Goal: Task Accomplishment & Management: Manage account settings

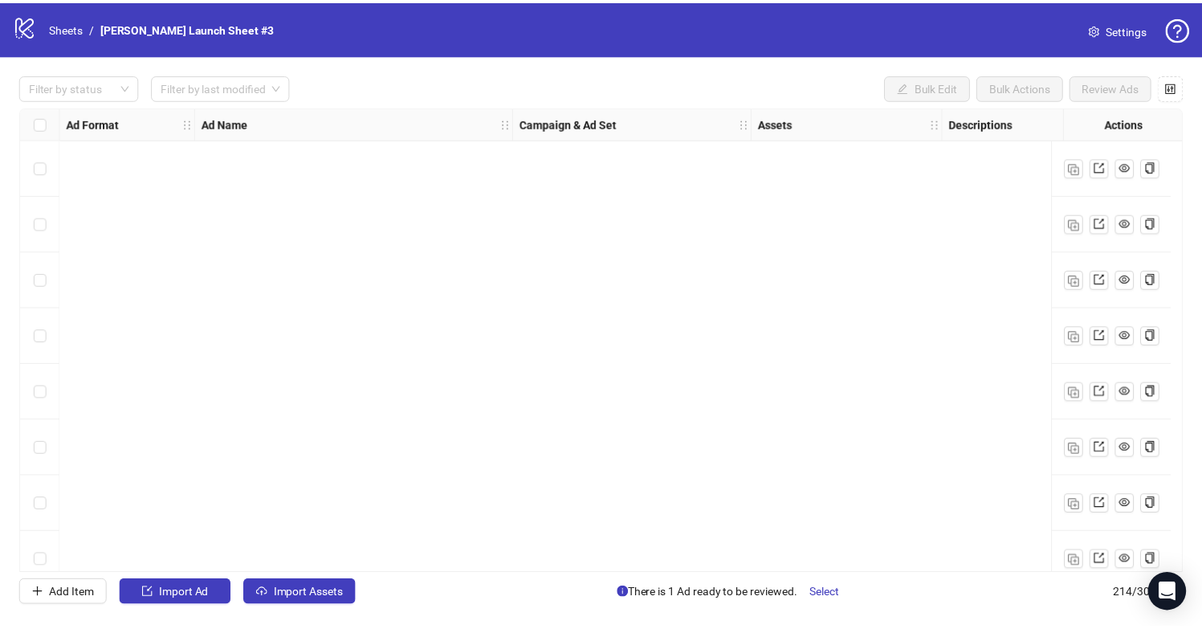
scroll to position [10215, 0]
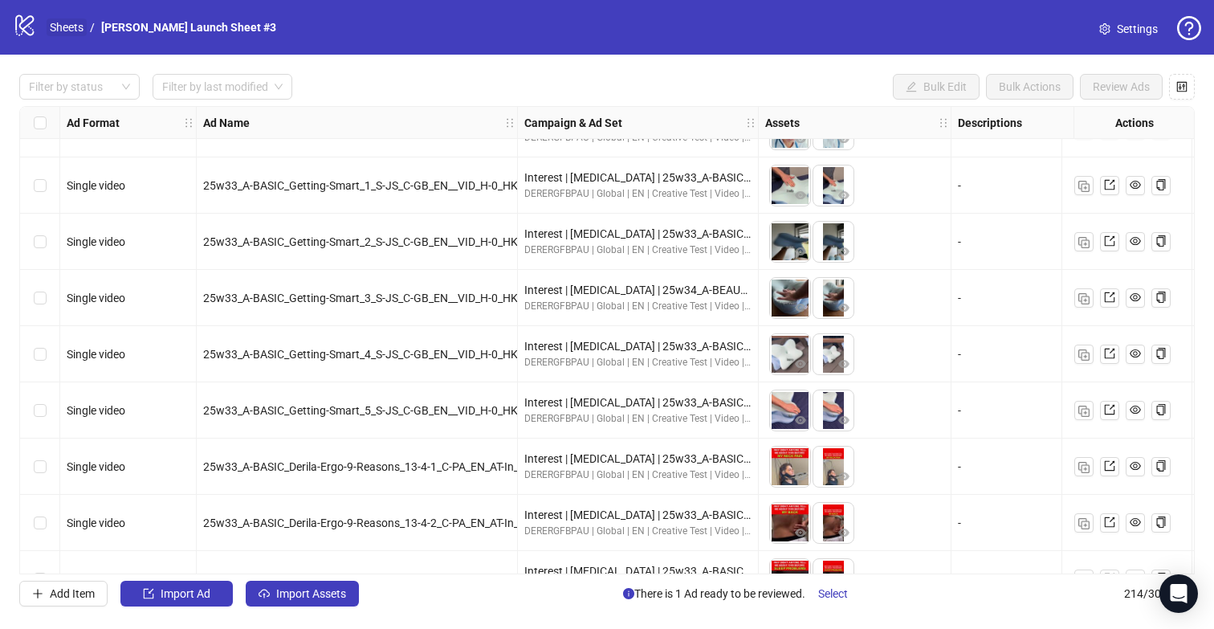
drag, startPoint x: 59, startPoint y: 44, endPoint x: 55, endPoint y: 32, distance: 12.5
click at [58, 43] on div "logo/logo-mobile Sheets / Derila Ergo Launch Sheet #3 Settings" at bounding box center [607, 27] width 1214 height 55
click at [54, 21] on link "Sheets" at bounding box center [67, 27] width 40 height 18
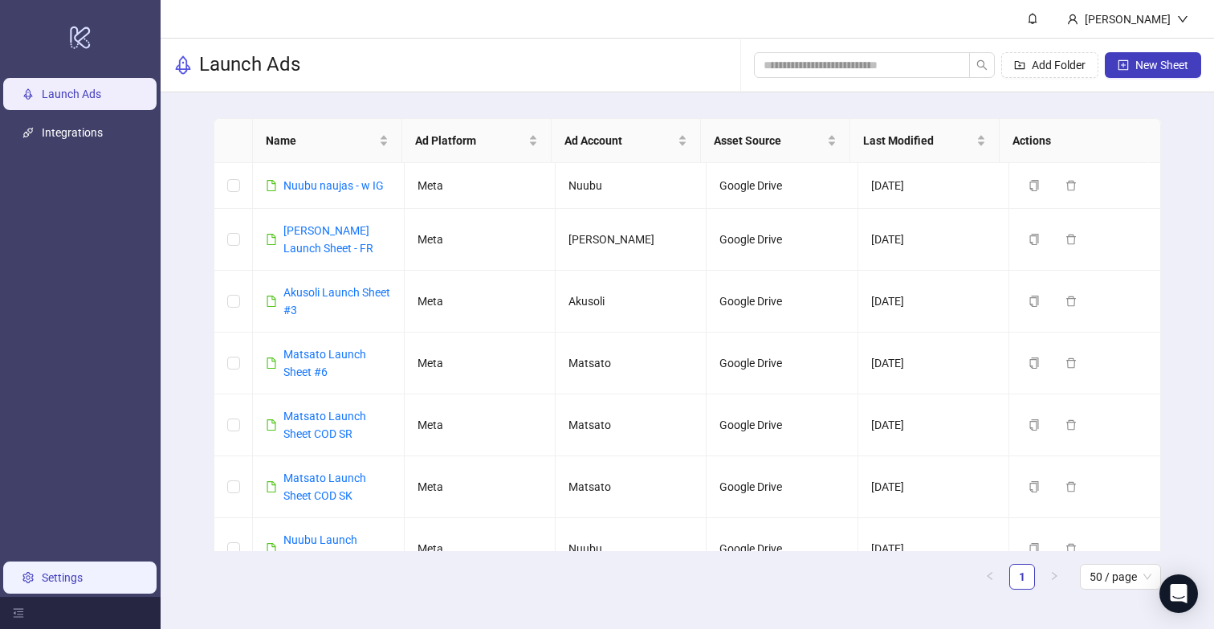
click at [60, 574] on link "Settings" at bounding box center [62, 577] width 41 height 13
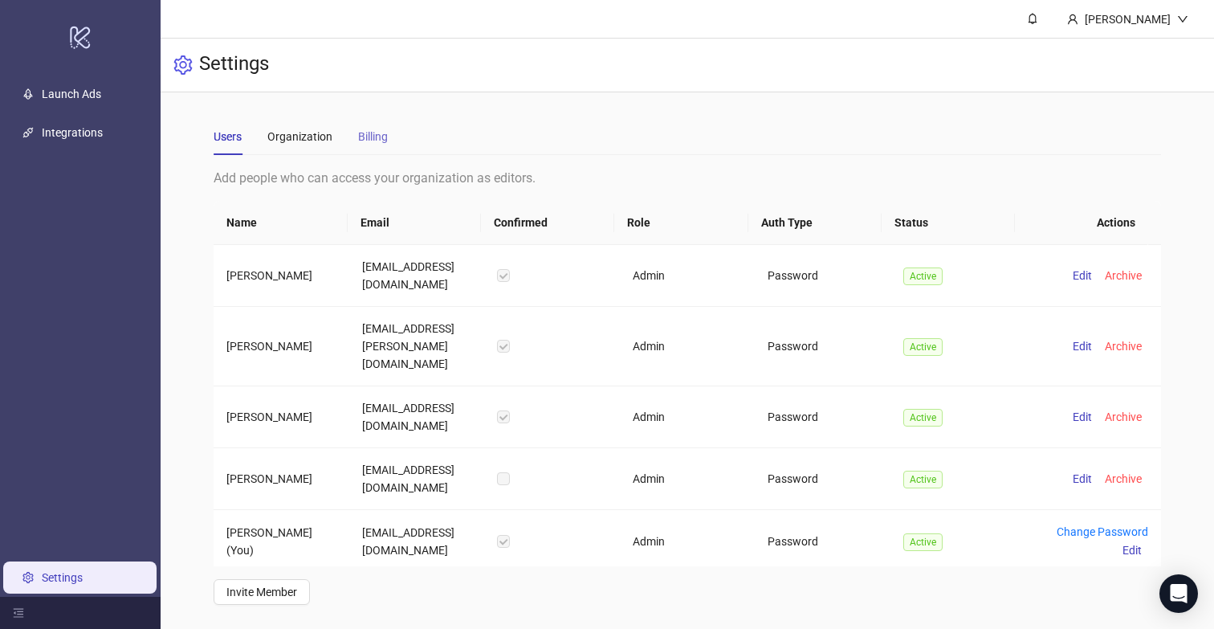
click at [369, 120] on div "Billing" at bounding box center [373, 136] width 30 height 37
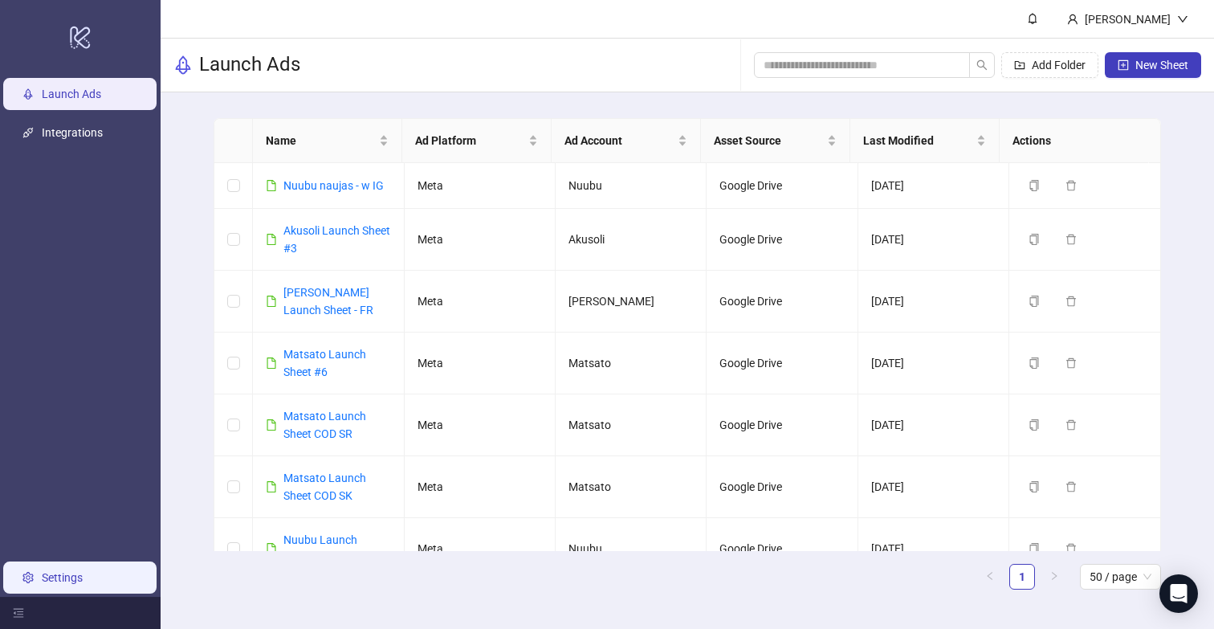
click at [51, 578] on link "Settings" at bounding box center [62, 577] width 41 height 13
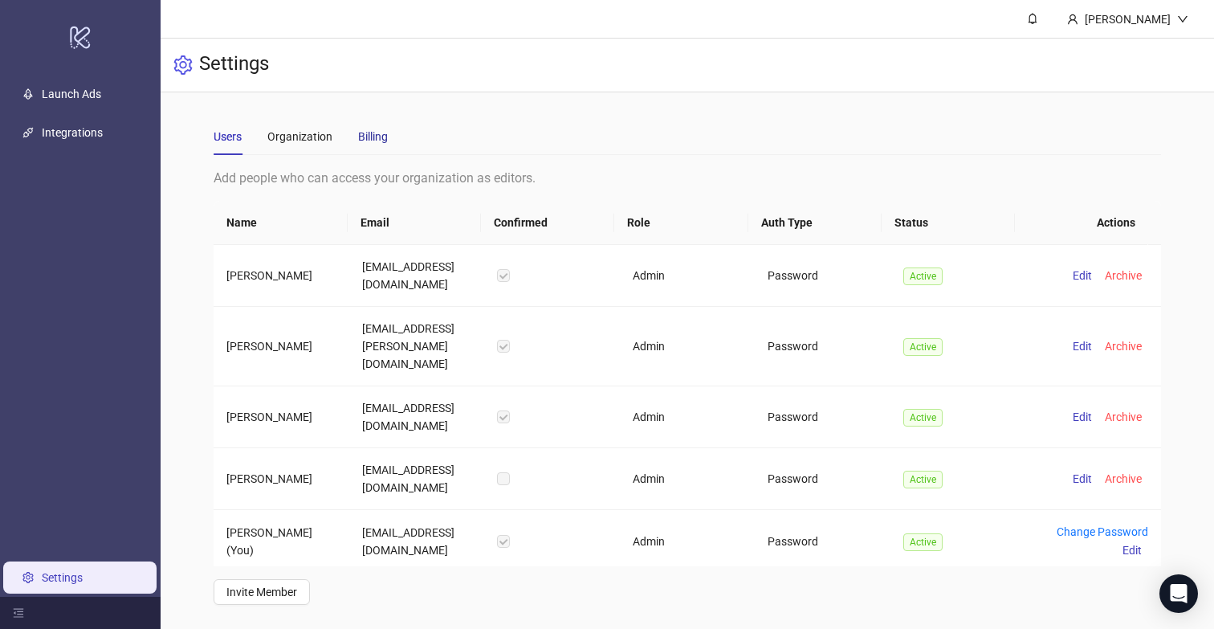
click at [372, 139] on div "Billing" at bounding box center [373, 137] width 30 height 18
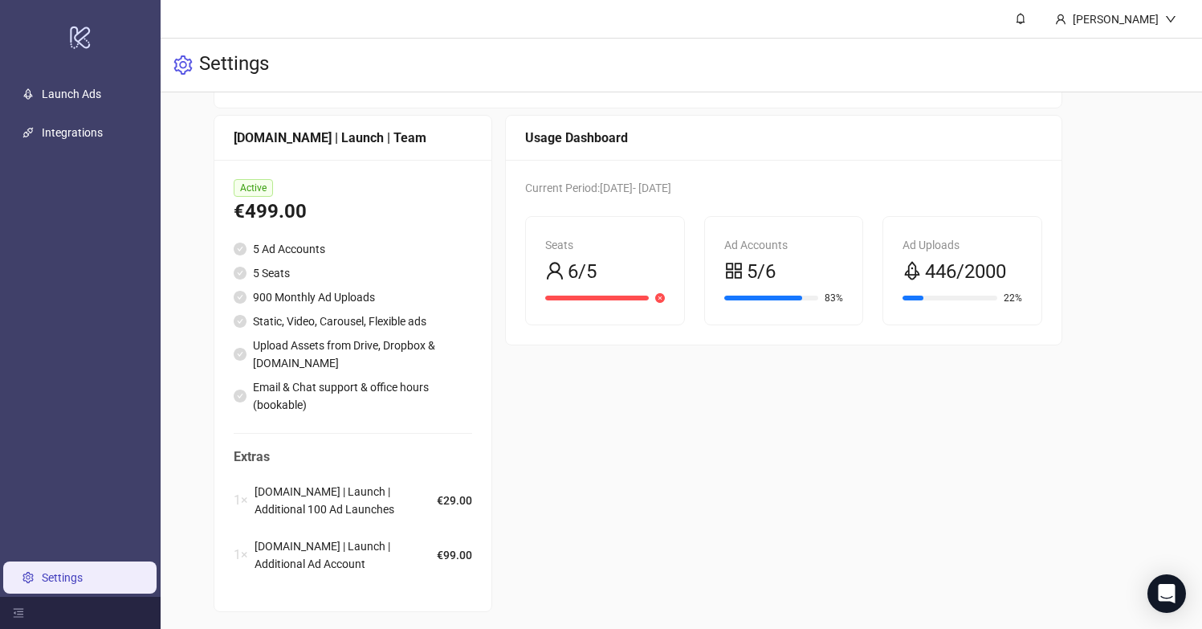
scroll to position [246, 0]
